Goal: Transaction & Acquisition: Purchase product/service

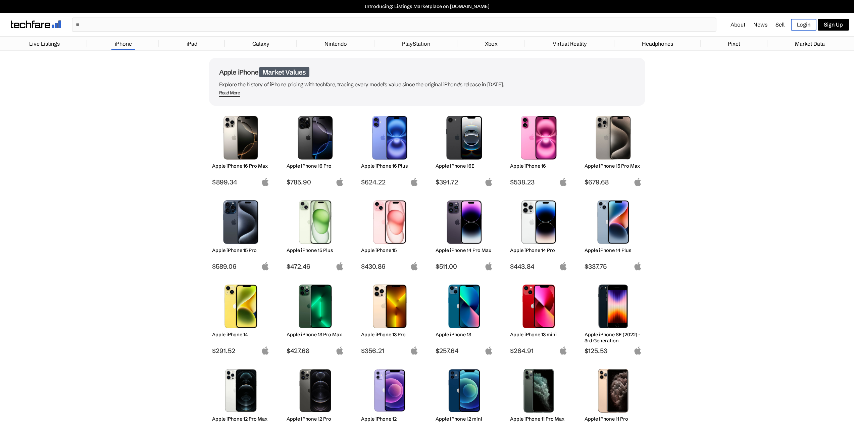
click at [468, 323] on img at bounding box center [464, 306] width 47 height 44
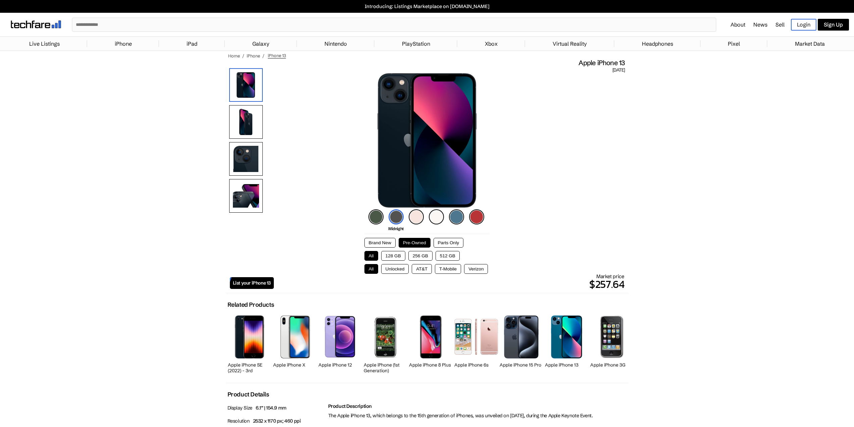
click at [399, 268] on button "Unlocked" at bounding box center [395, 269] width 28 height 10
click at [392, 256] on button "128 GB" at bounding box center [393, 256] width 24 height 10
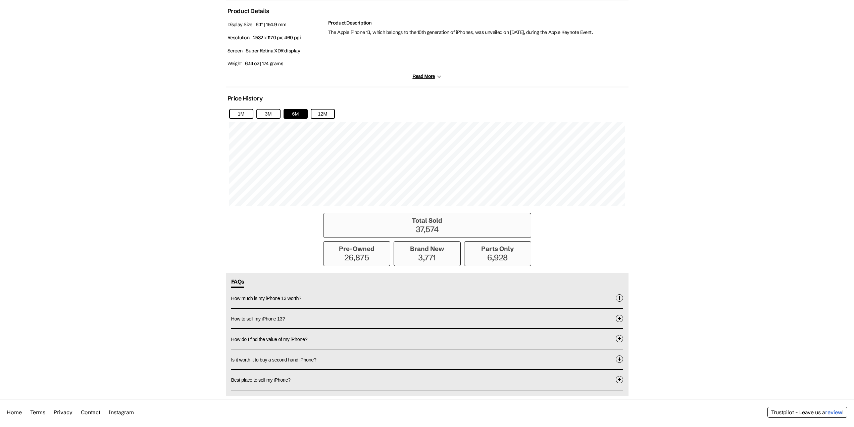
scroll to position [396, 0]
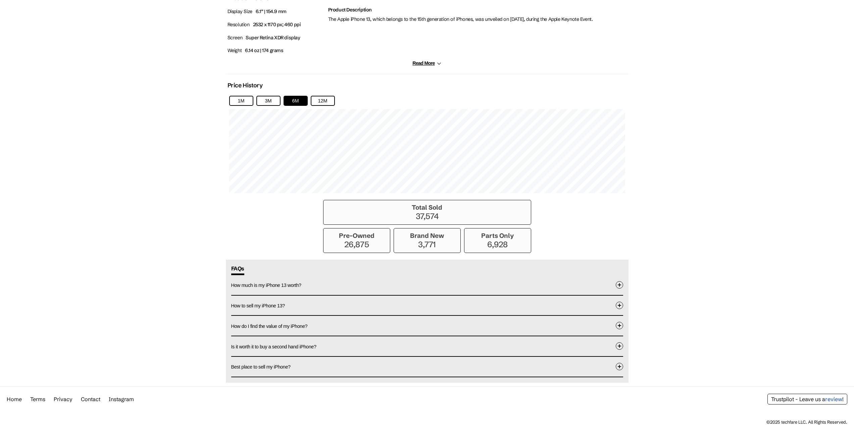
click at [294, 300] on button "How to sell my iPhone 13?" at bounding box center [427, 305] width 392 height 20
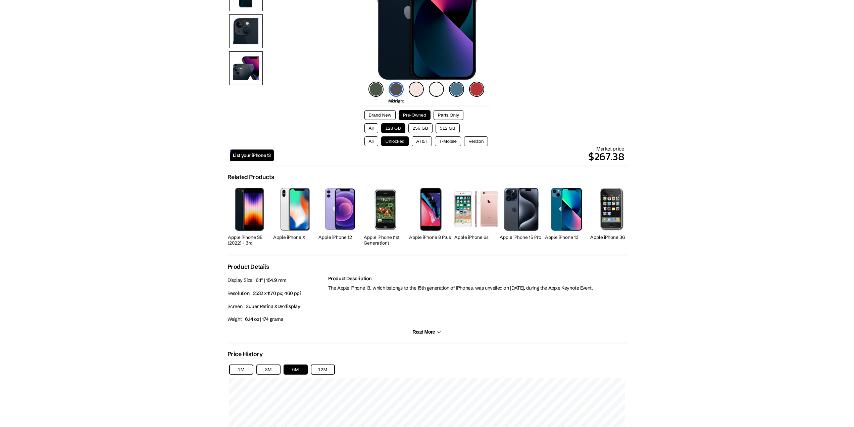
scroll to position [0, 0]
